Goal: Task Accomplishment & Management: Use online tool/utility

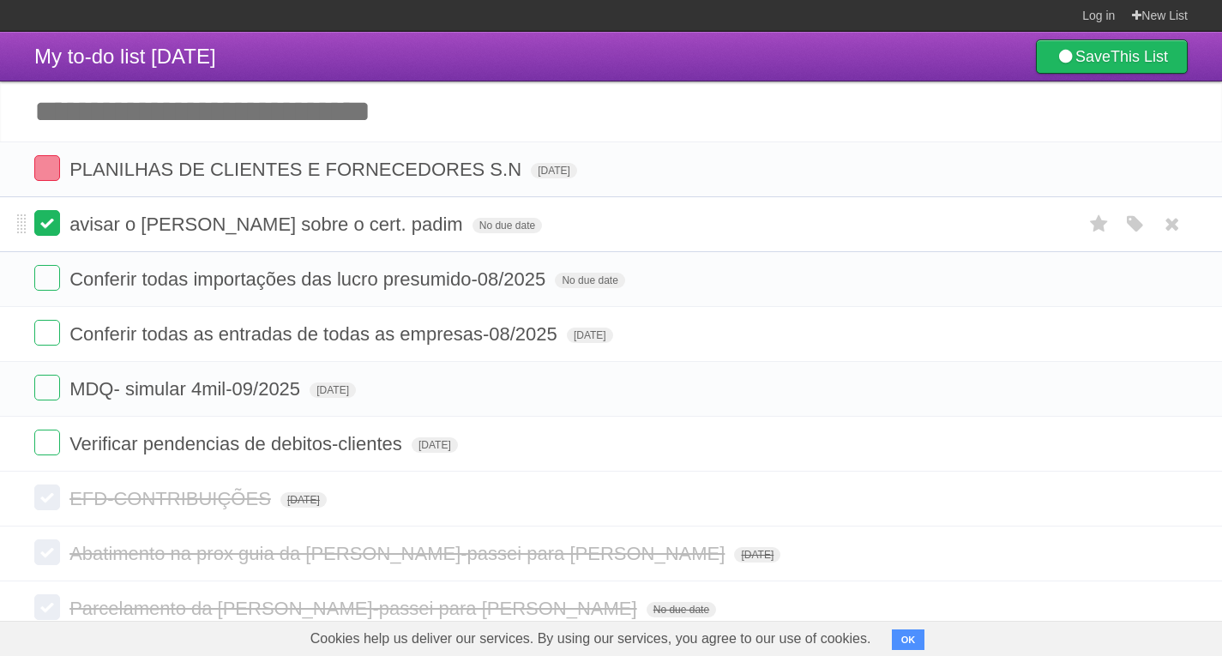
drag, startPoint x: 53, startPoint y: 222, endPoint x: 53, endPoint y: 237, distance: 14.6
click at [53, 222] on label at bounding box center [47, 223] width 26 height 26
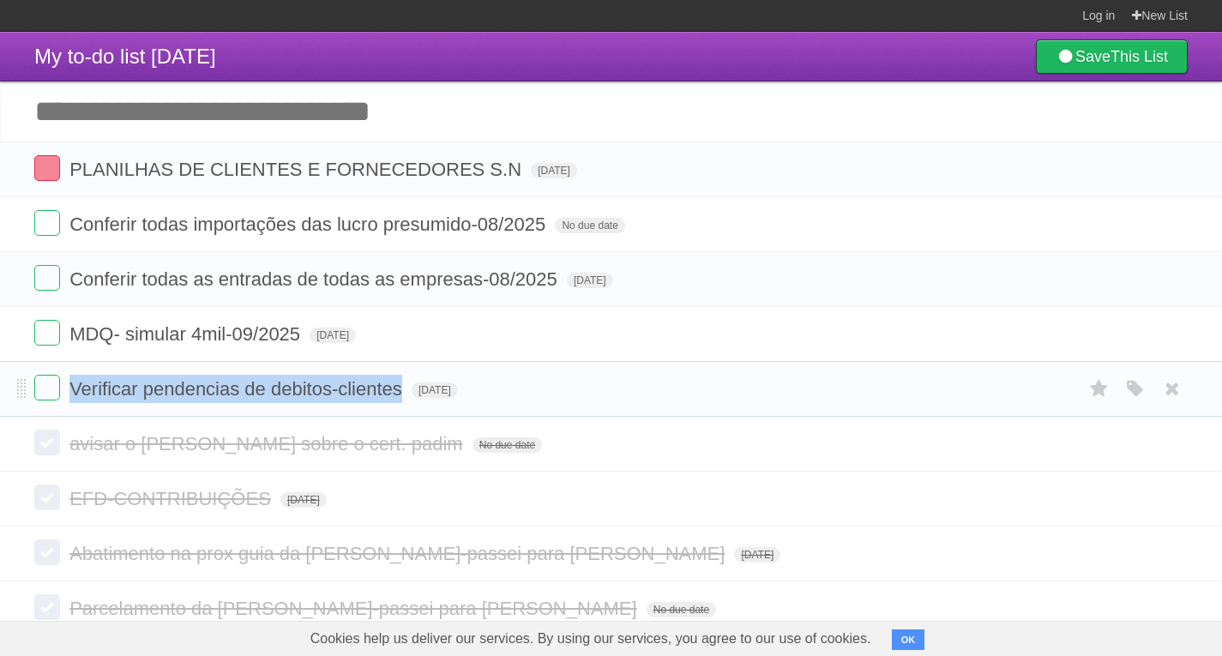
drag, startPoint x: 72, startPoint y: 388, endPoint x: 405, endPoint y: 399, distance: 333.7
click at [405, 399] on span "Verificar pendencias de debitos-clientes" at bounding box center [237, 388] width 337 height 21
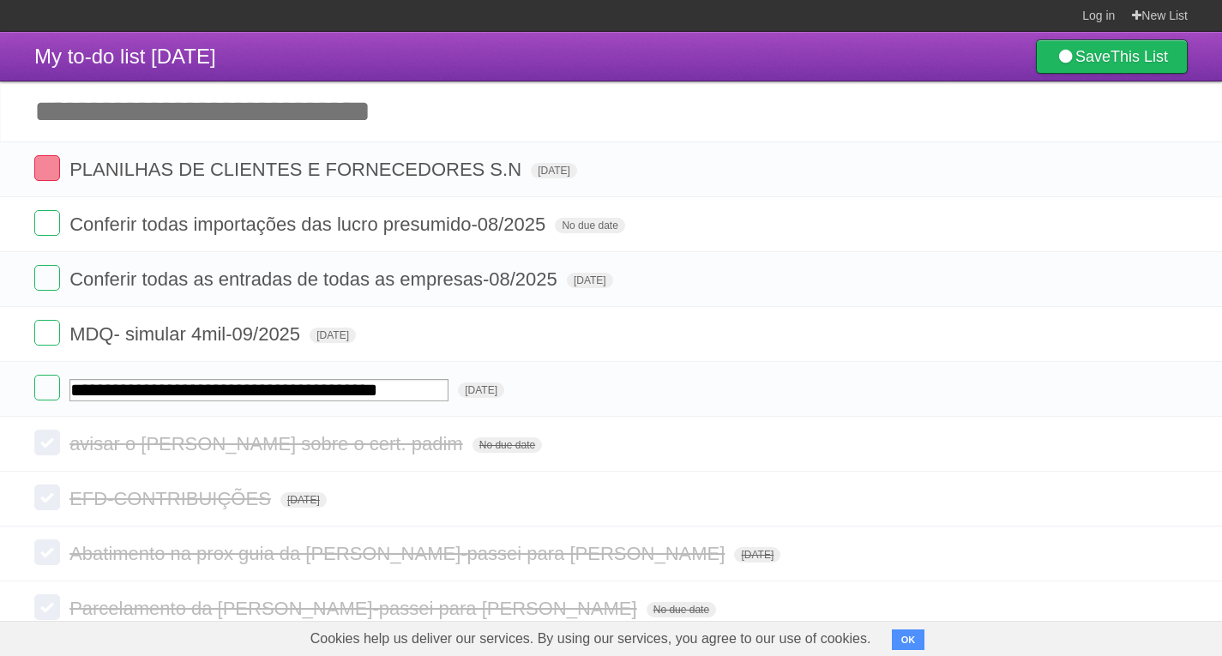
click at [4, 93] on input "Add another task" at bounding box center [611, 111] width 1222 height 60
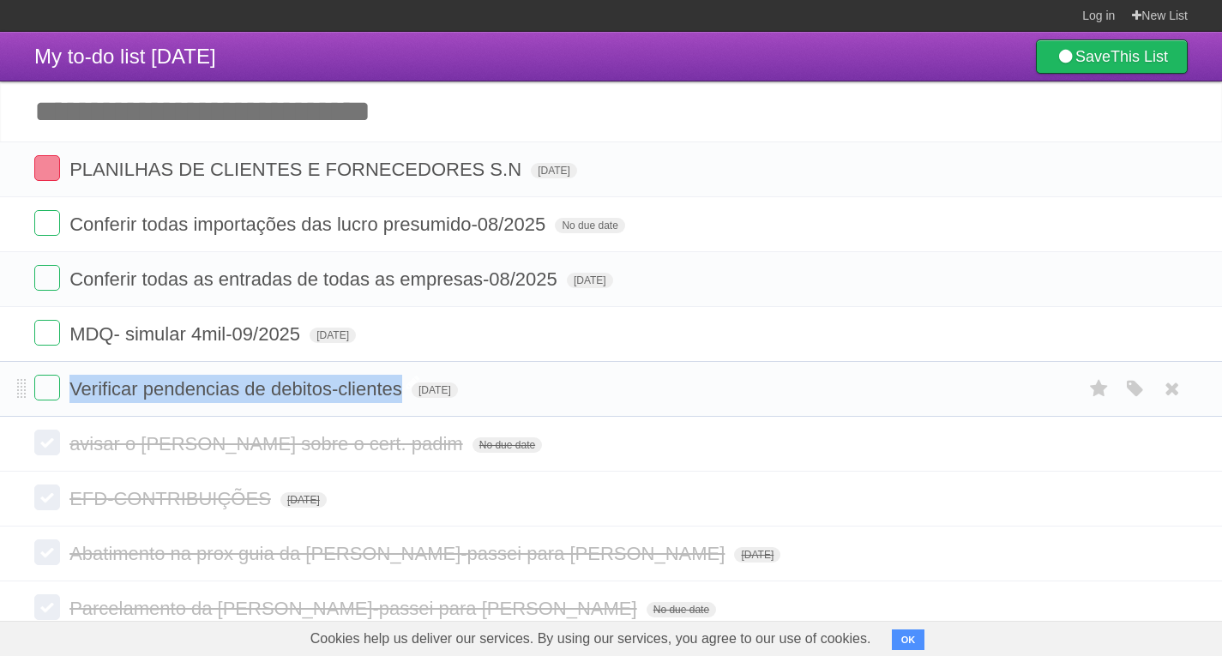
drag, startPoint x: 70, startPoint y: 387, endPoint x: 405, endPoint y: 393, distance: 335.2
click at [405, 393] on span "Verificar pendencias de debitos-clientes" at bounding box center [237, 388] width 337 height 21
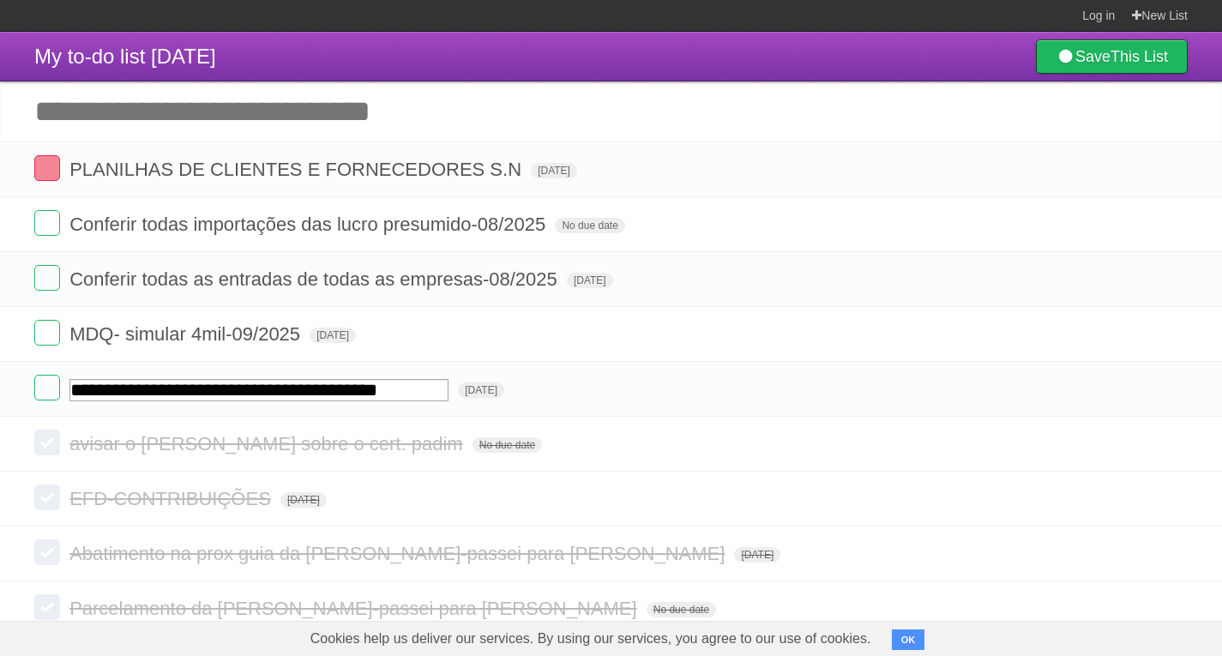
click at [12, 106] on input "Add another task" at bounding box center [611, 111] width 1222 height 60
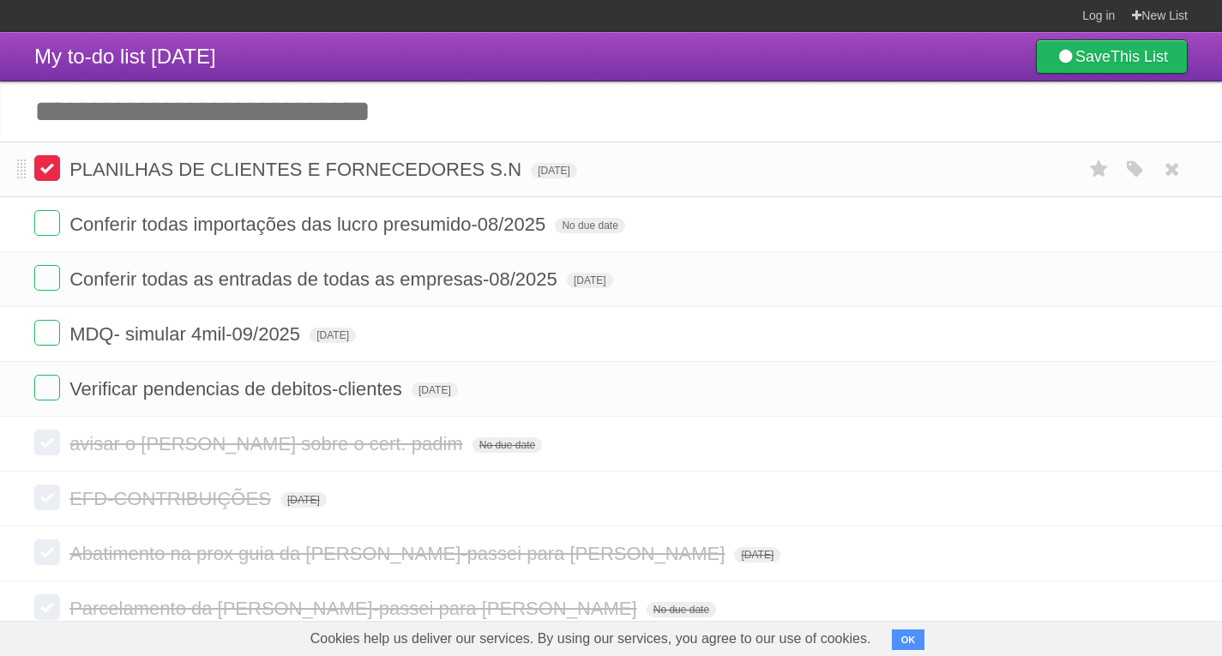
click at [51, 165] on label at bounding box center [47, 168] width 26 height 26
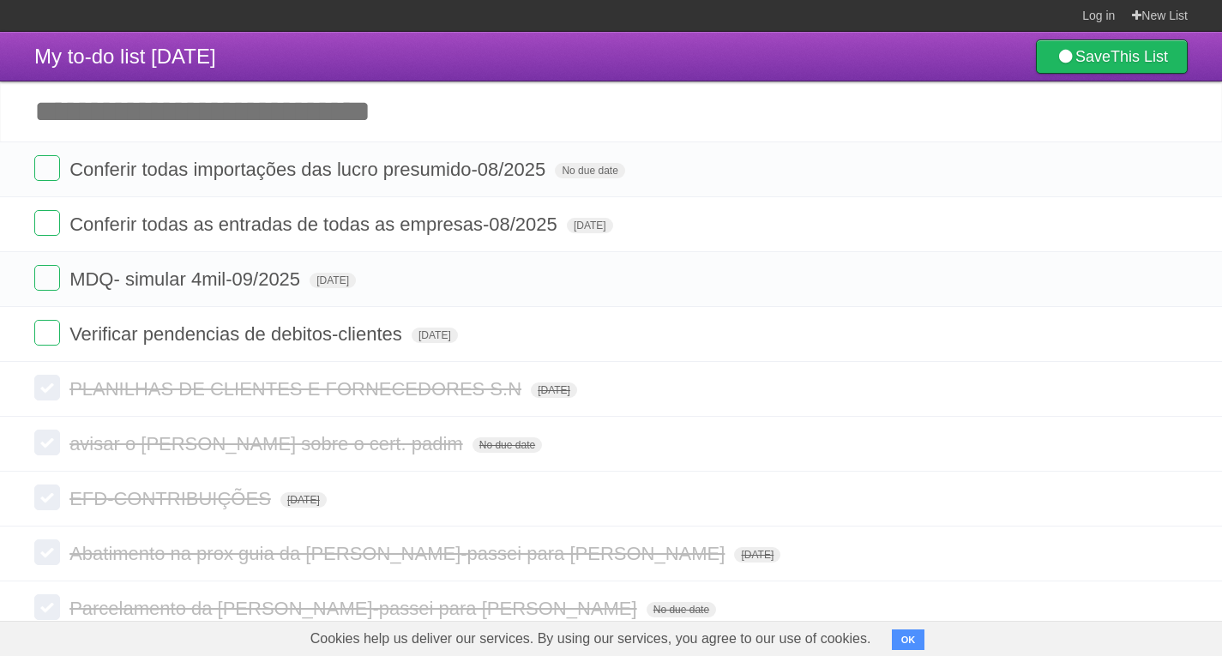
click at [116, 96] on input "Add another task" at bounding box center [611, 111] width 1222 height 60
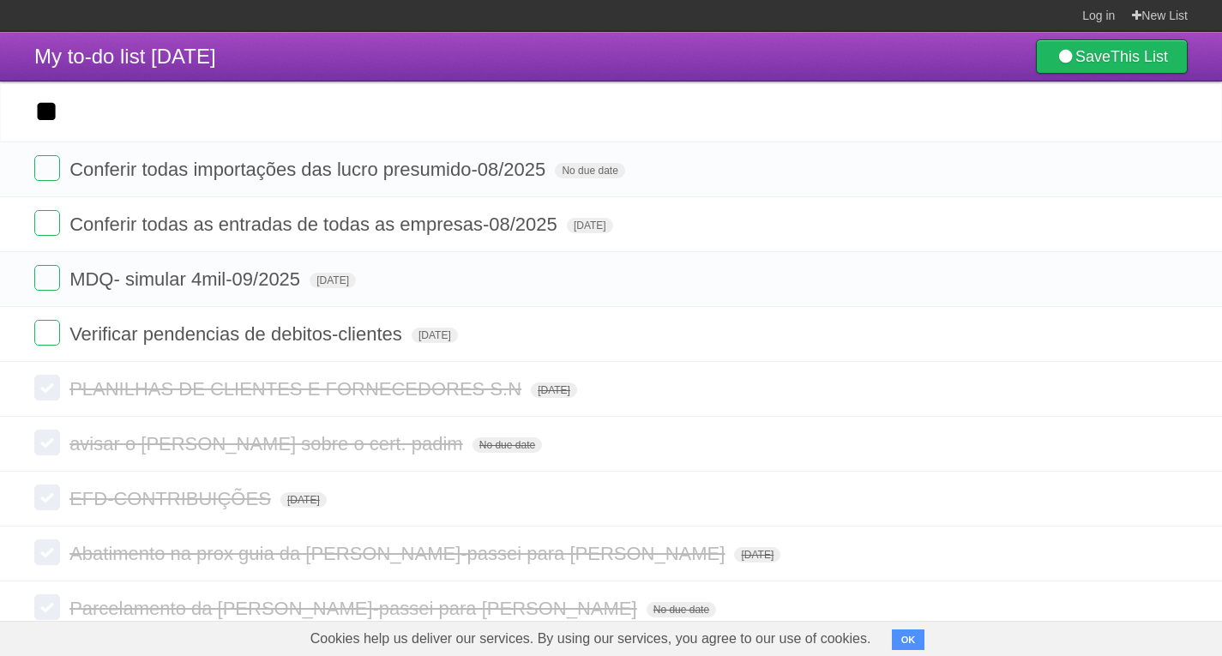
type input "*"
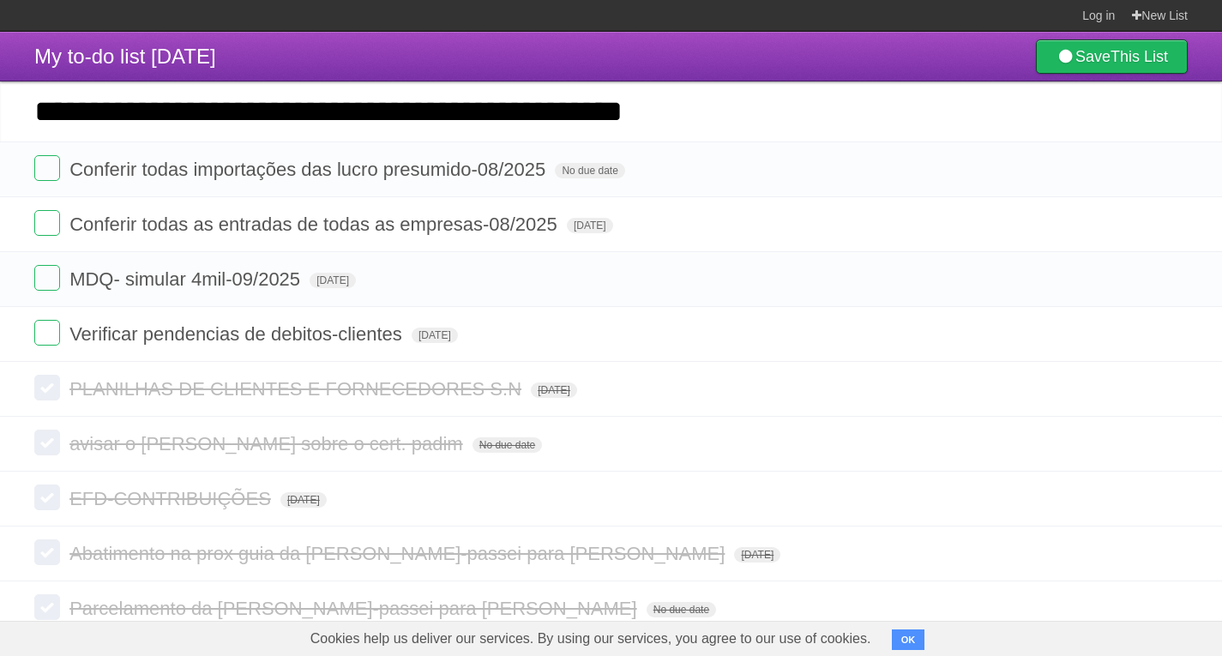
type input "**********"
click input "*********" at bounding box center [0, 0] width 0 height 0
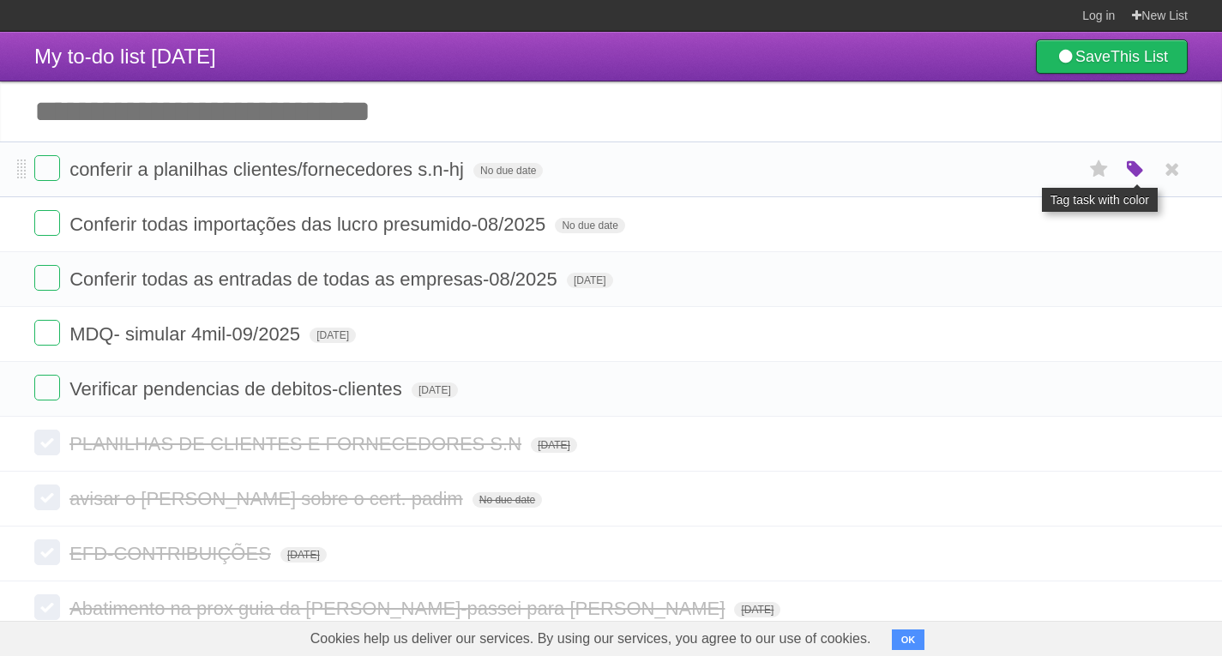
click at [1135, 169] on icon "button" at bounding box center [1135, 170] width 24 height 22
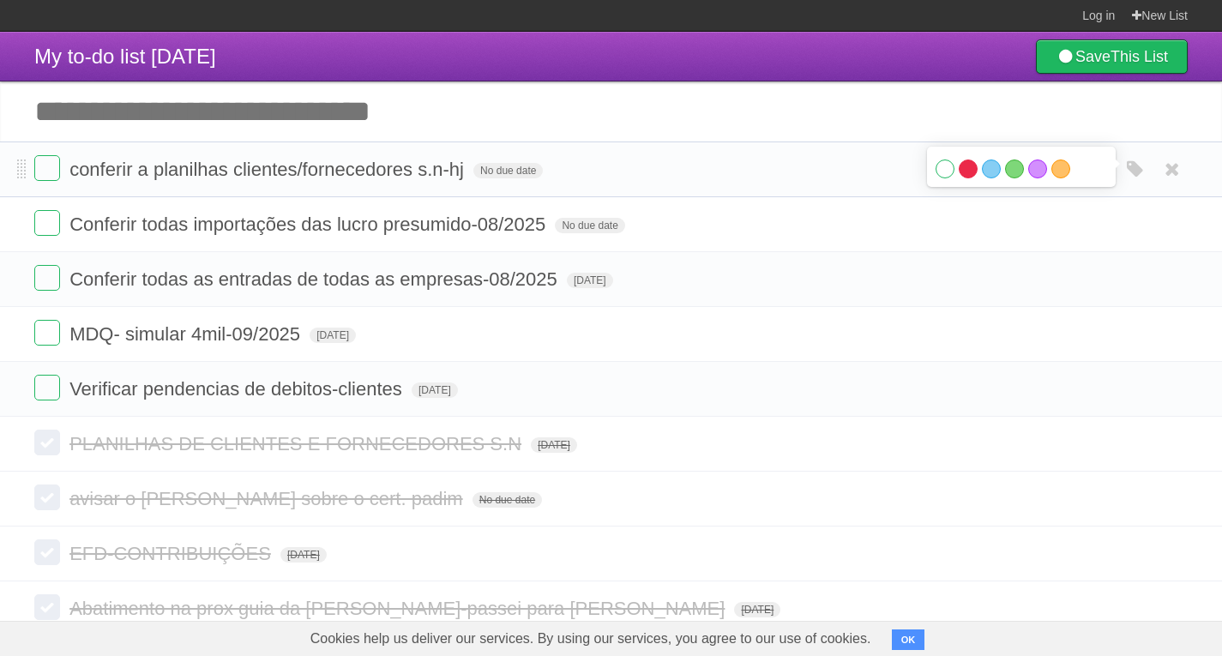
click at [970, 167] on label "Red" at bounding box center [967, 168] width 19 height 19
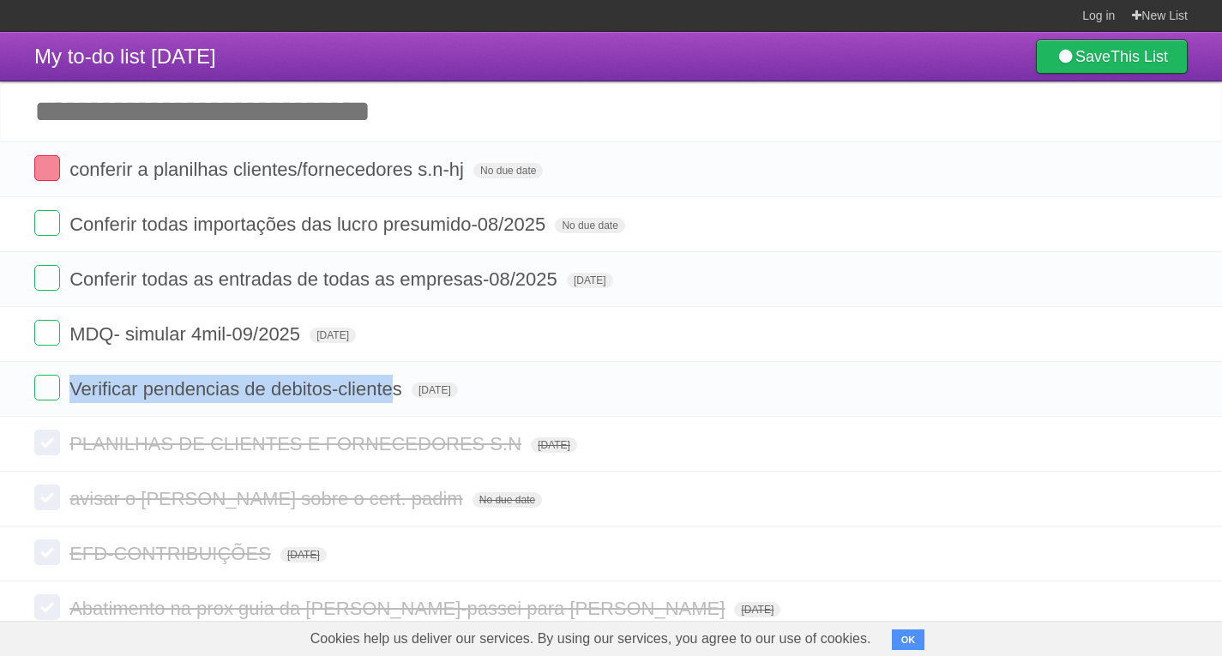
drag, startPoint x: 75, startPoint y: 392, endPoint x: 1106, endPoint y: 649, distance: 1062.9
click at [398, 402] on form "Verificar pendencias de debitos-clientes [DATE] White Red Blue Green Purple Ora…" at bounding box center [610, 389] width 1153 height 28
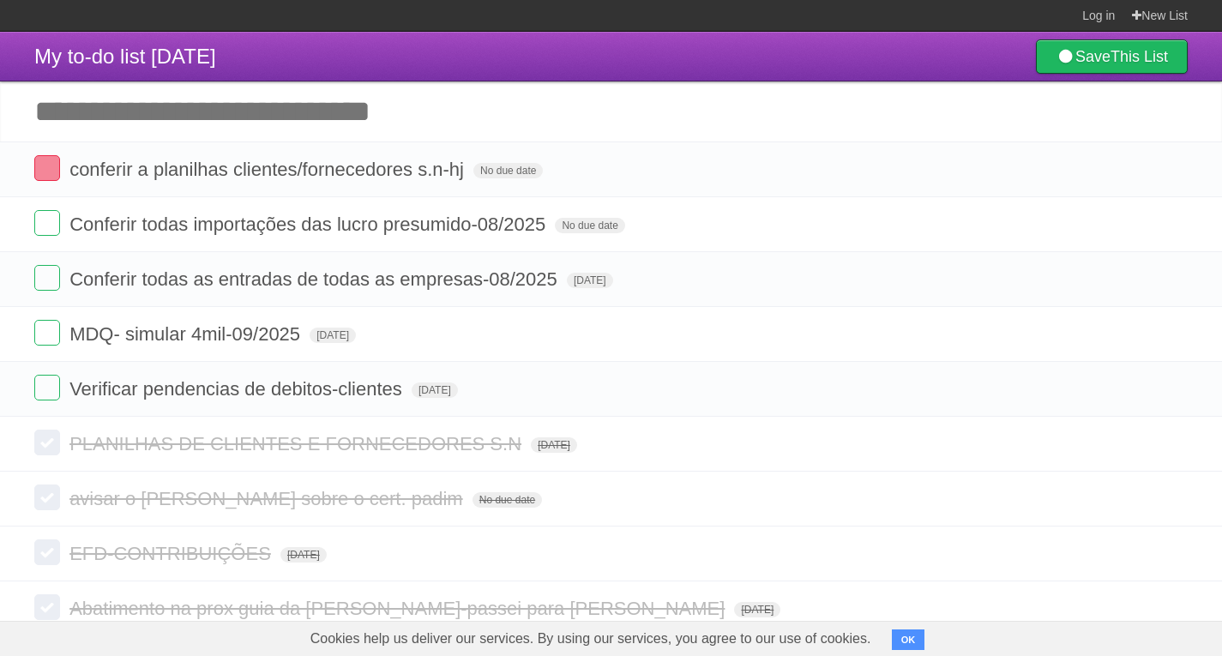
click at [0, 116] on input "Add another task" at bounding box center [611, 111] width 1222 height 60
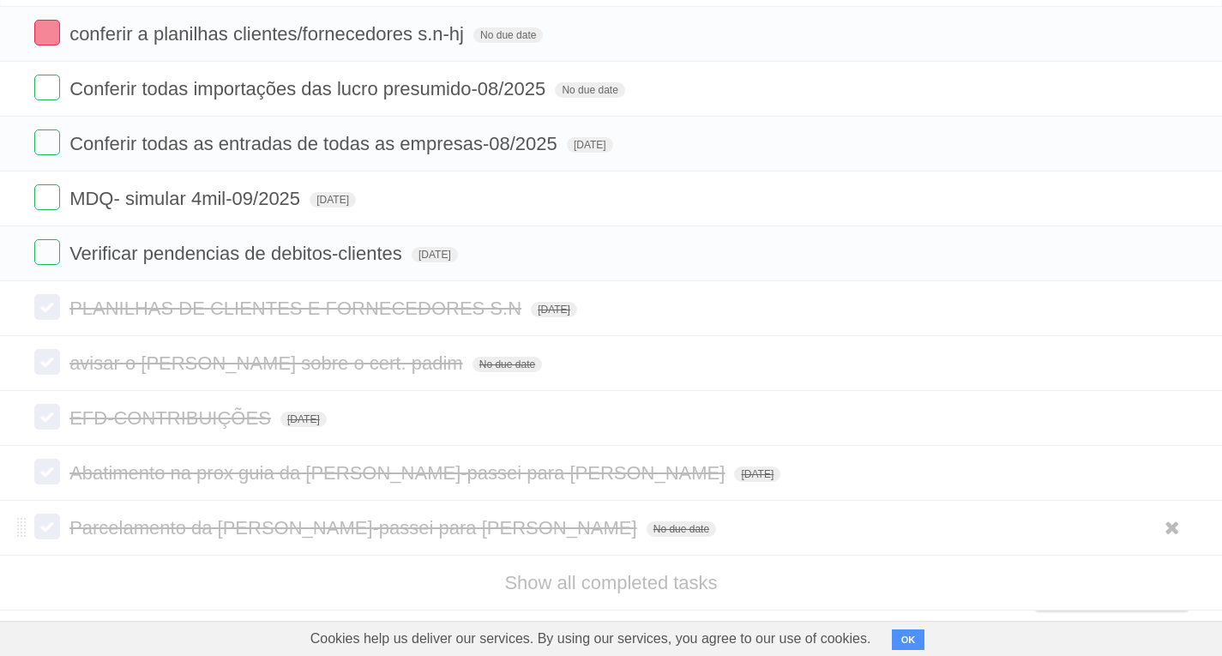
scroll to position [150, 0]
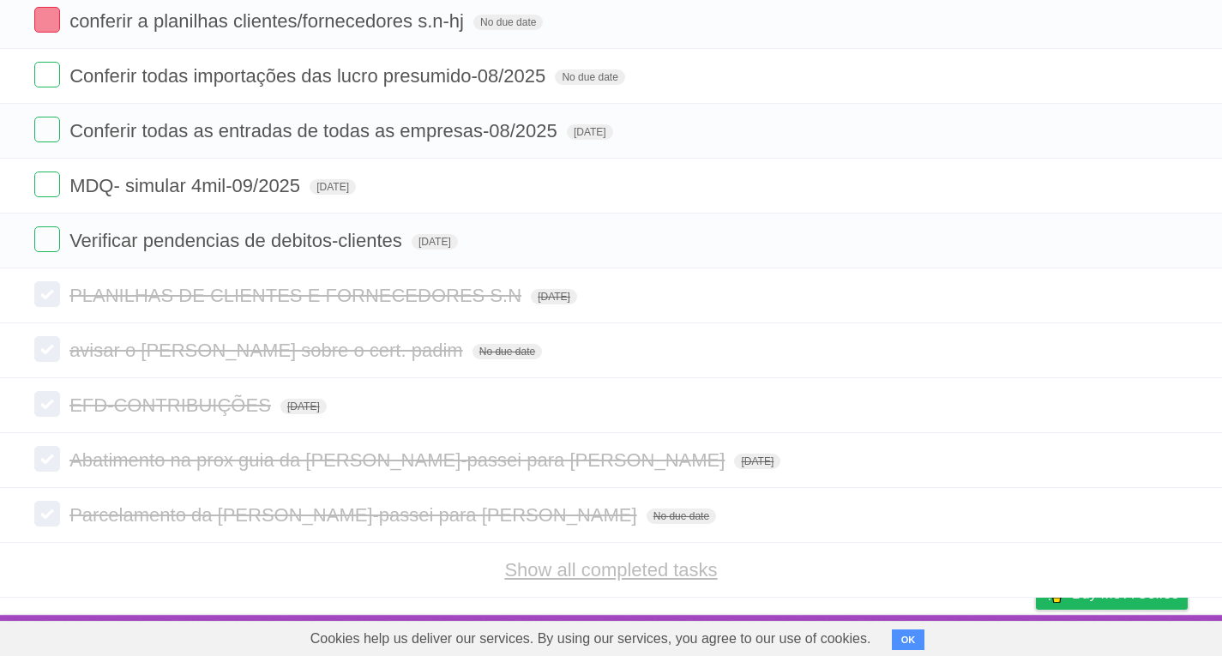
click at [538, 580] on link "Show all completed tasks" at bounding box center [610, 569] width 213 height 21
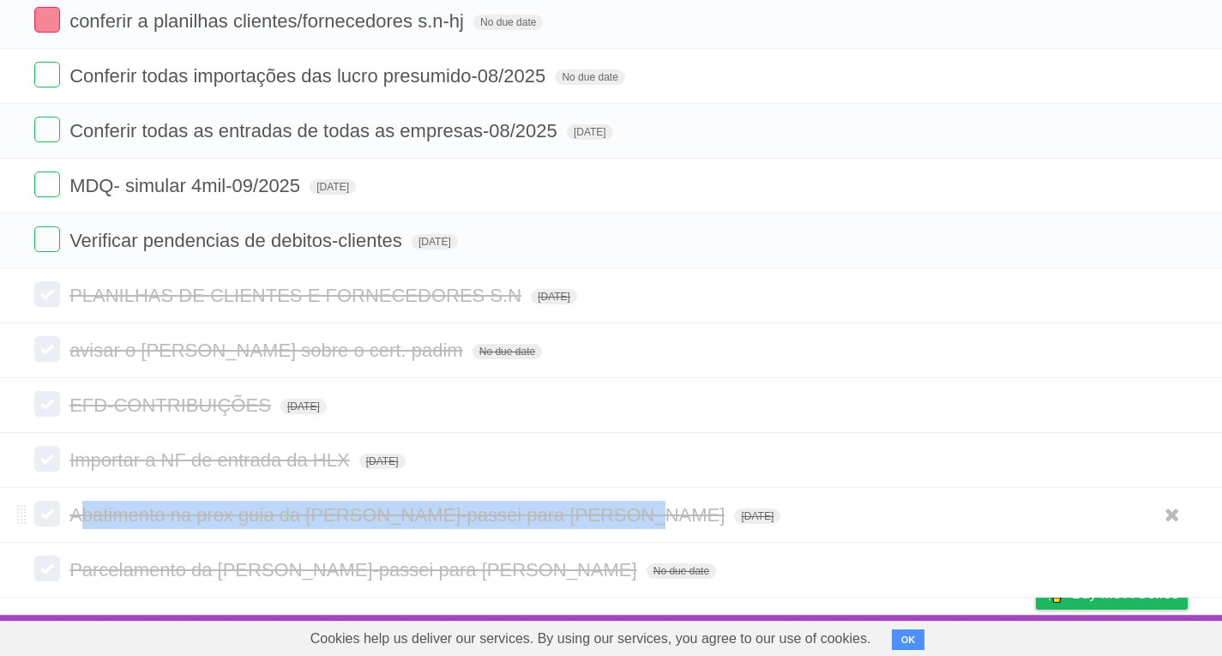
drag, startPoint x: 77, startPoint y: 522, endPoint x: 599, endPoint y: 521, distance: 522.1
click at [599, 521] on span "Abatimento na prox guia da [PERSON_NAME]-passei para [PERSON_NAME]" at bounding box center [398, 514] width 659 height 21
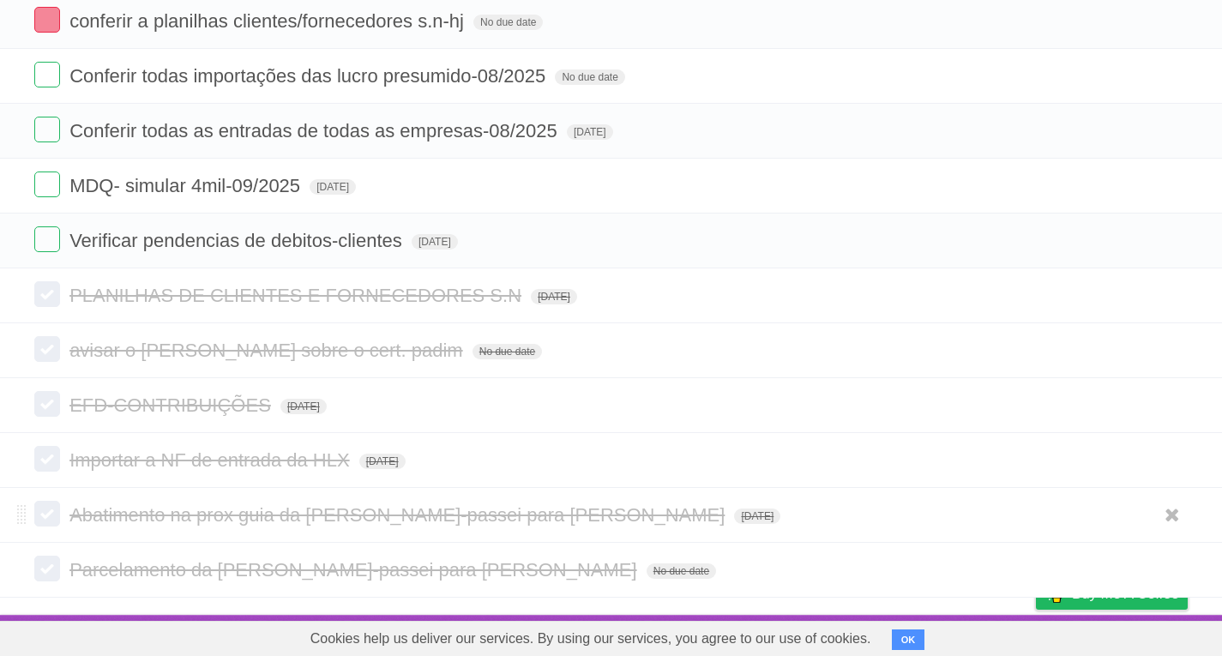
click at [0, 531] on li "Abatimento na prox guia da [PERSON_NAME]-passei para [PERSON_NAME] [DATE] White…" at bounding box center [611, 515] width 1222 height 56
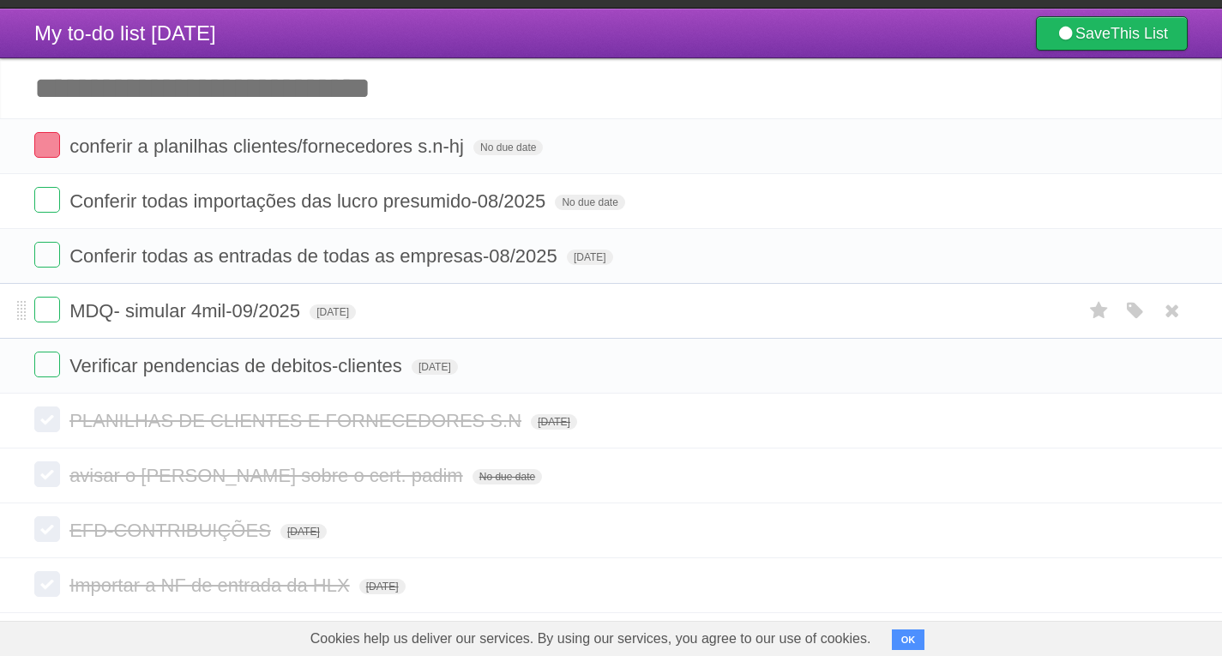
scroll to position [0, 0]
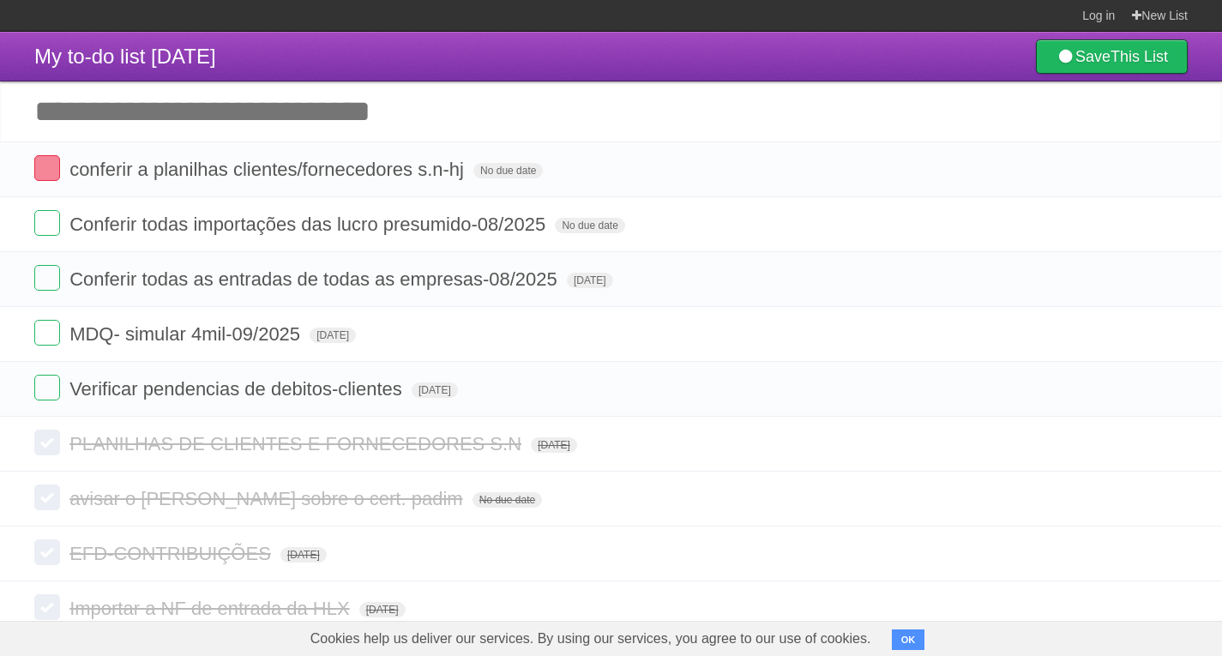
click at [345, 36] on header "My to-do list [DATE] Save This List" at bounding box center [611, 57] width 1222 height 50
